Goal: Task Accomplishment & Management: Use online tool/utility

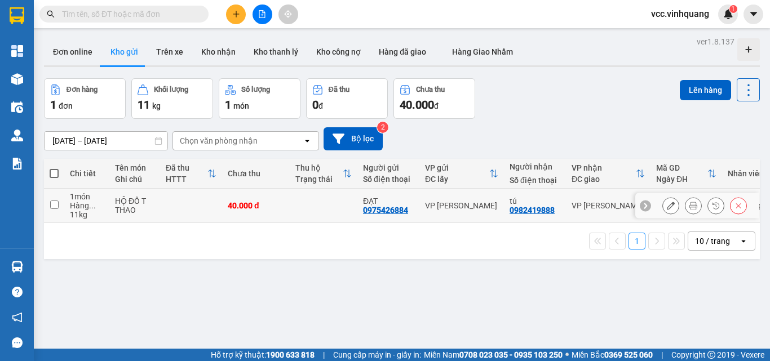
click at [54, 204] on input "checkbox" at bounding box center [54, 205] width 8 height 8
checkbox input "true"
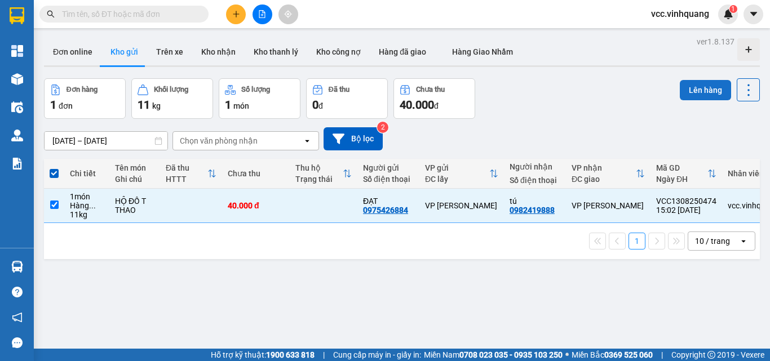
click at [696, 89] on button "Lên hàng" at bounding box center [705, 90] width 51 height 20
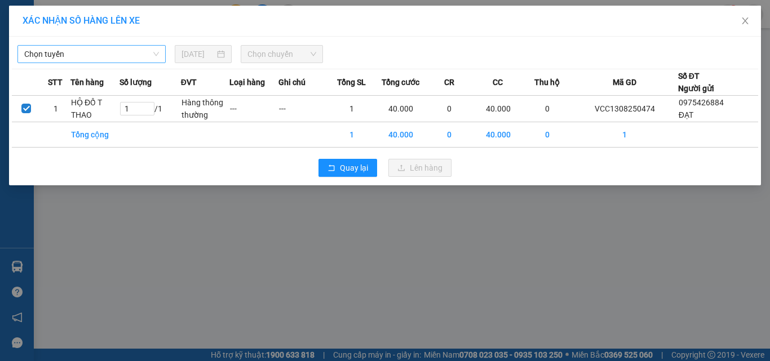
click at [108, 54] on span "Chọn tuyến" at bounding box center [91, 54] width 135 height 17
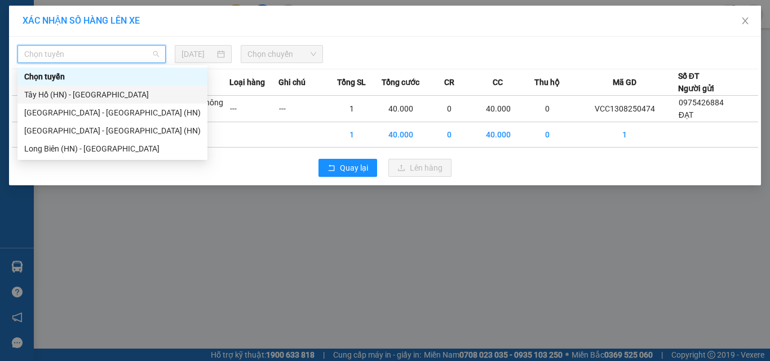
click at [104, 93] on div "Tây Hồ (HN) - [GEOGRAPHIC_DATA]" at bounding box center [112, 95] width 176 height 12
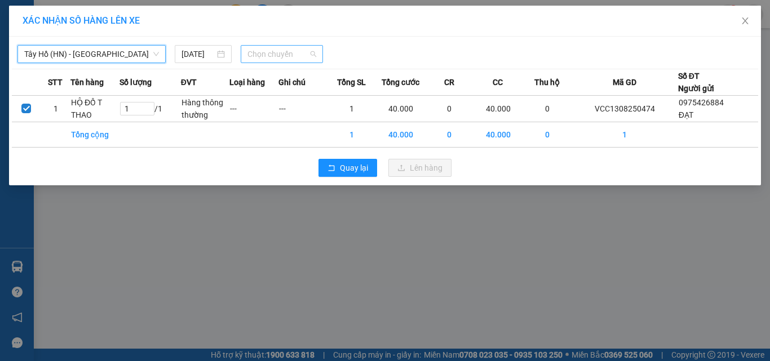
click at [287, 55] on span "Chọn chuyến" at bounding box center [282, 54] width 69 height 17
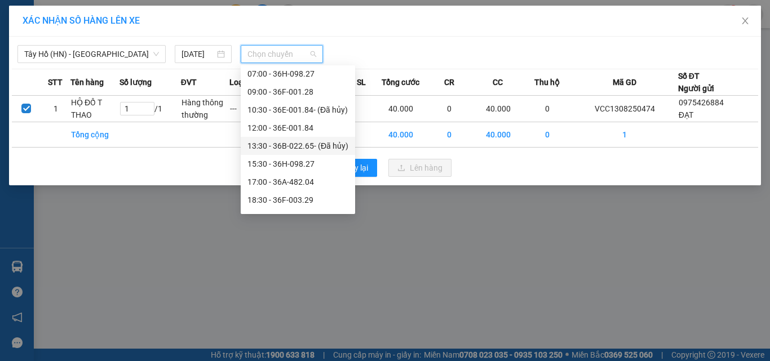
scroll to position [54, 0]
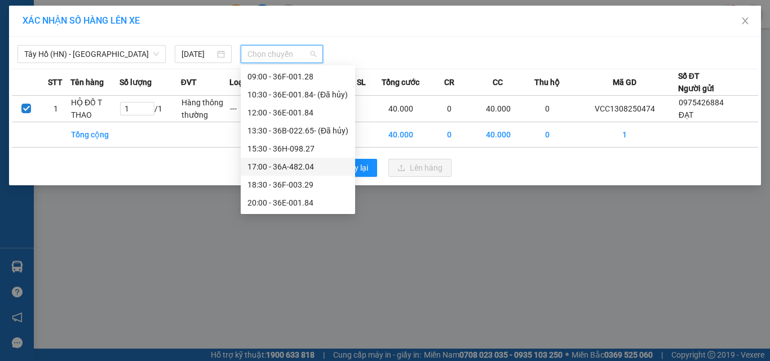
click at [322, 165] on div "17:00 - 36A-482.04" at bounding box center [298, 167] width 101 height 12
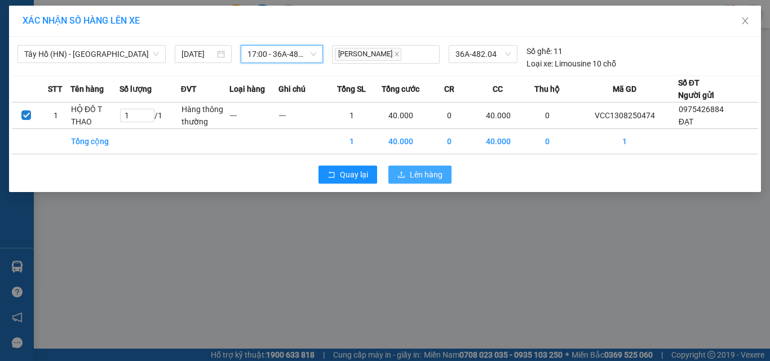
click at [424, 174] on span "Lên hàng" at bounding box center [426, 175] width 33 height 12
